Goal: Book appointment/travel/reservation

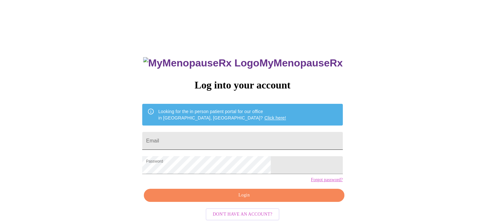
click at [194, 138] on input "Email" at bounding box center [242, 141] width 200 height 18
type input "[EMAIL_ADDRESS][DOMAIN_NAME]"
click at [253, 199] on span "Login" at bounding box center [244, 195] width 186 height 8
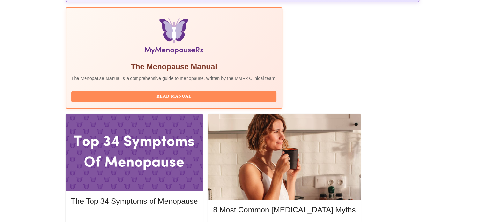
scroll to position [210, 0]
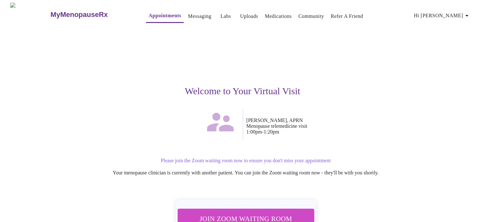
click at [250, 212] on span "Join Zoom Waiting Room" at bounding box center [246, 218] width 120 height 12
